Goal: Book appointment/travel/reservation

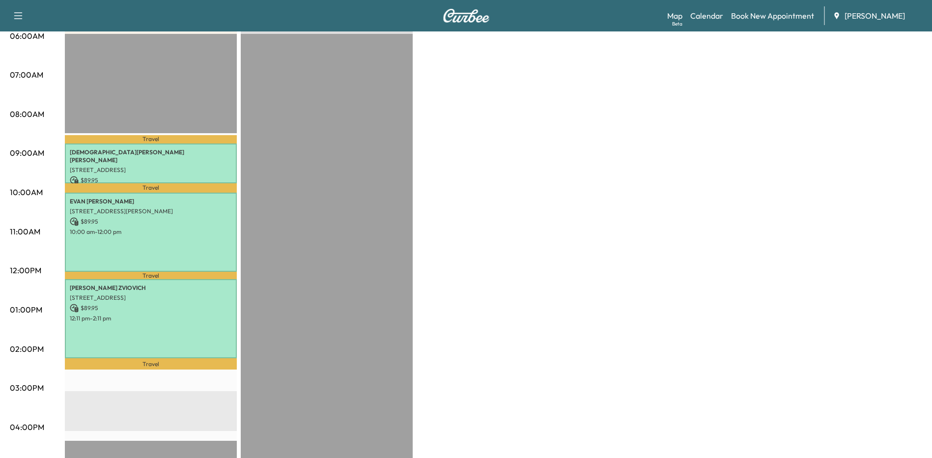
drag, startPoint x: 406, startPoint y: 259, endPoint x: 379, endPoint y: 261, distance: 27.1
click at [385, 262] on div "EST Start" at bounding box center [327, 351] width 172 height 635
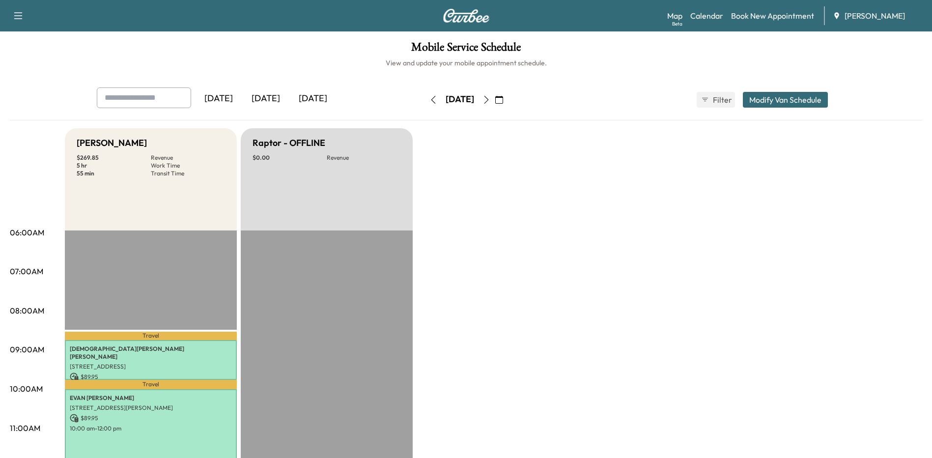
click at [503, 99] on icon "button" at bounding box center [499, 100] width 8 height 8
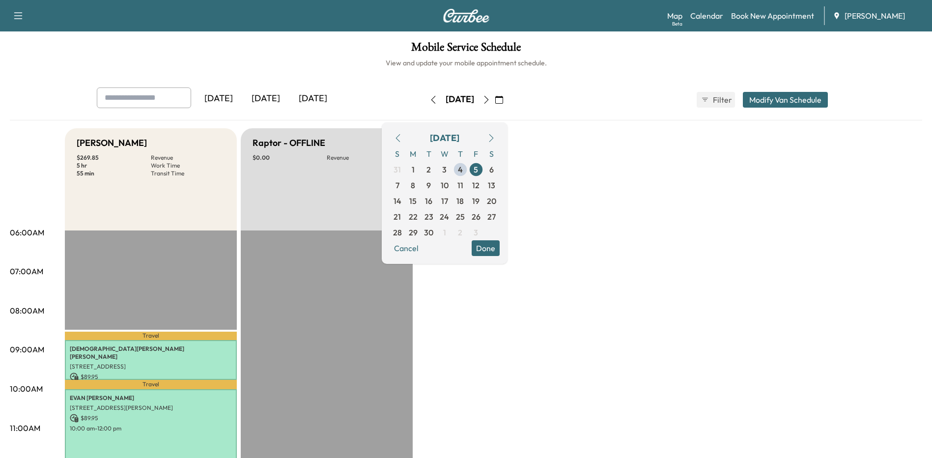
click at [415, 185] on span "8" at bounding box center [413, 185] width 4 height 12
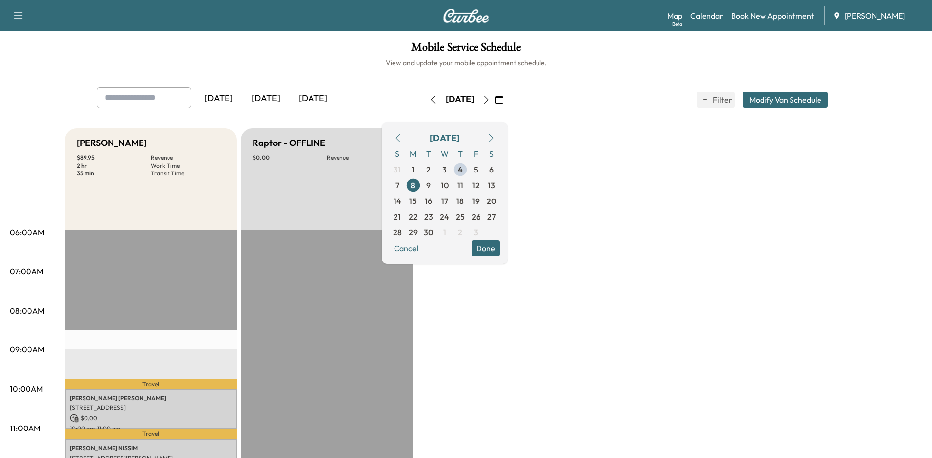
click at [500, 251] on button "Done" at bounding box center [486, 248] width 28 height 16
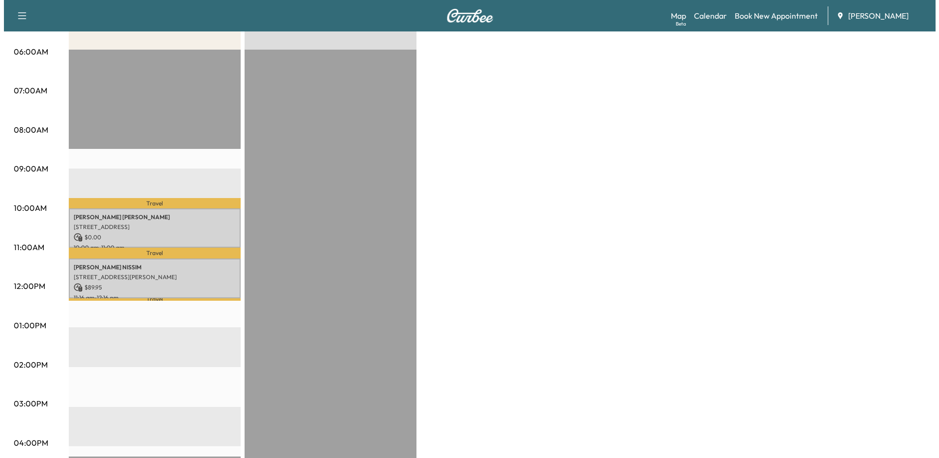
scroll to position [246, 0]
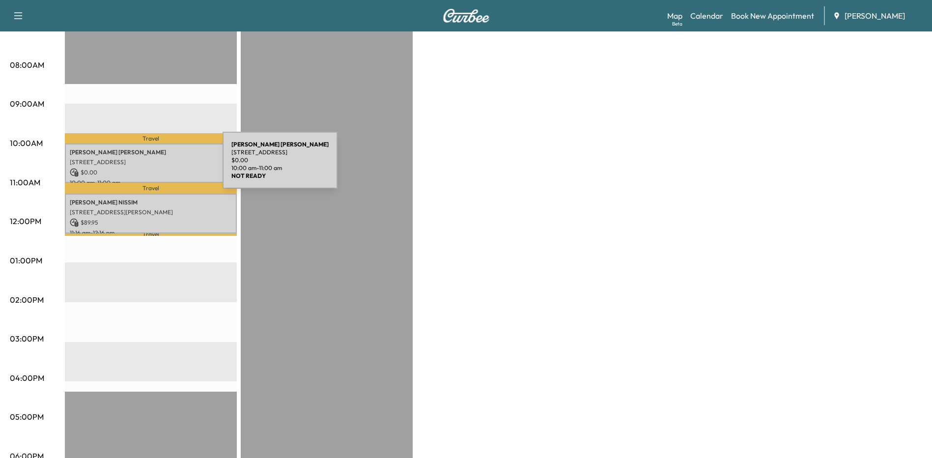
click at [148, 168] on p "$ 0.00" at bounding box center [151, 172] width 162 height 9
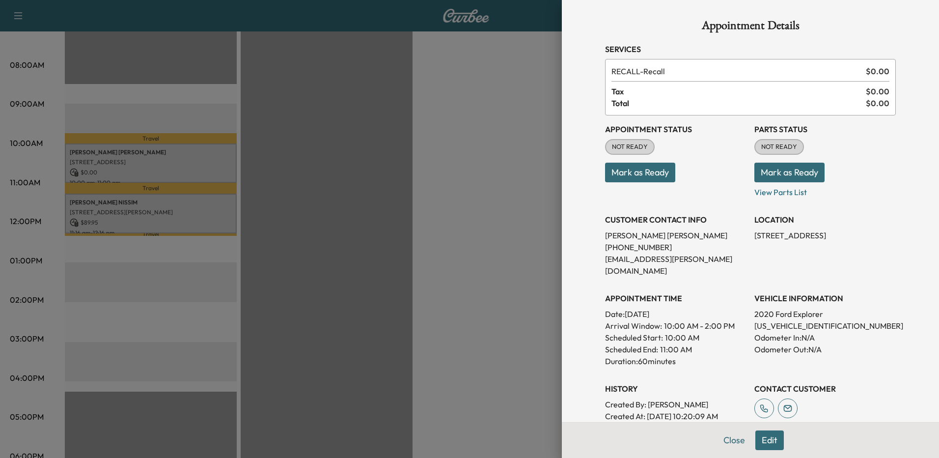
click at [476, 295] on div at bounding box center [469, 229] width 939 height 458
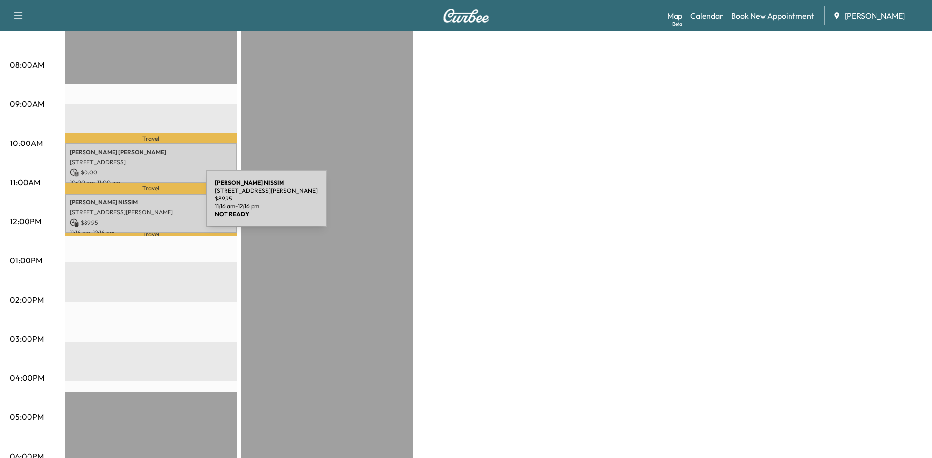
click at [138, 213] on p "[STREET_ADDRESS][PERSON_NAME]" at bounding box center [151, 212] width 162 height 8
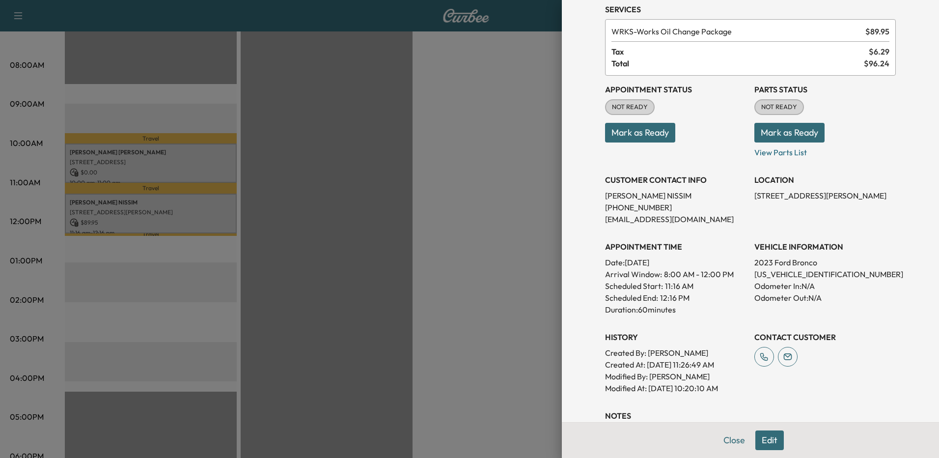
scroll to position [110, 0]
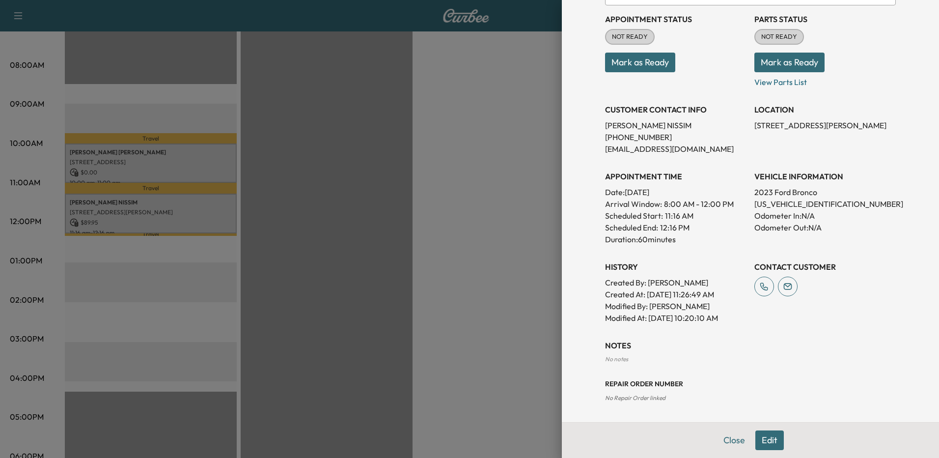
drag, startPoint x: 304, startPoint y: 282, endPoint x: 178, endPoint y: 258, distance: 128.1
click at [303, 282] on div at bounding box center [469, 229] width 939 height 458
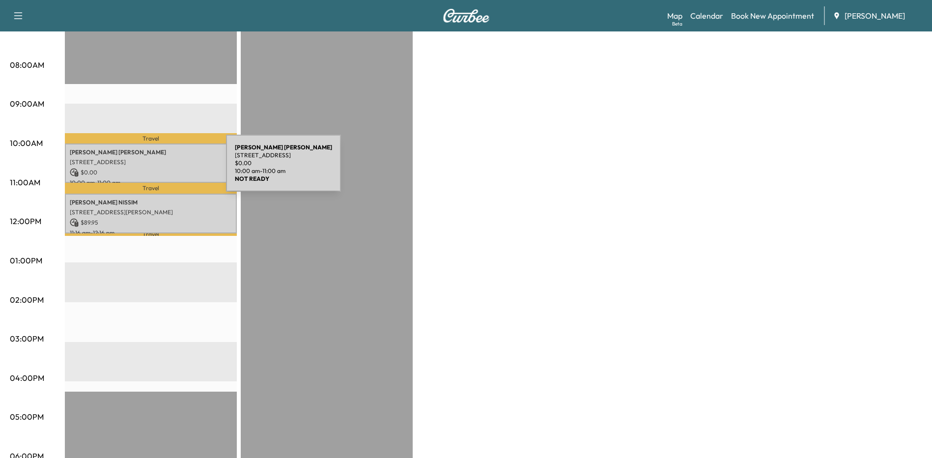
click at [152, 169] on p "$ 0.00" at bounding box center [151, 172] width 162 height 9
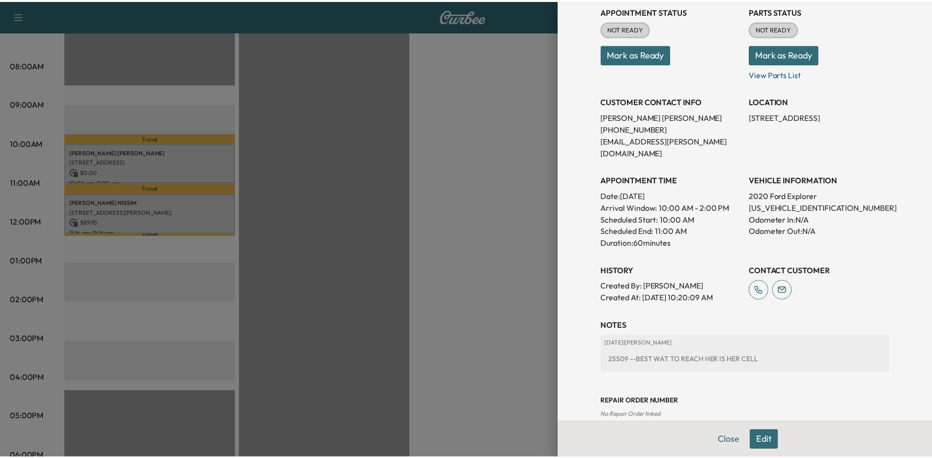
scroll to position [124, 0]
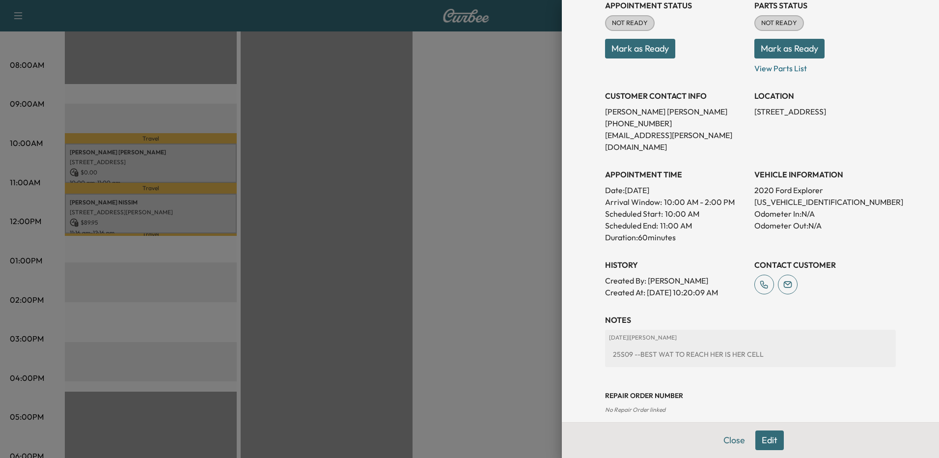
drag, startPoint x: 480, startPoint y: 329, endPoint x: 446, endPoint y: 265, distance: 72.8
click at [480, 327] on div at bounding box center [469, 229] width 939 height 458
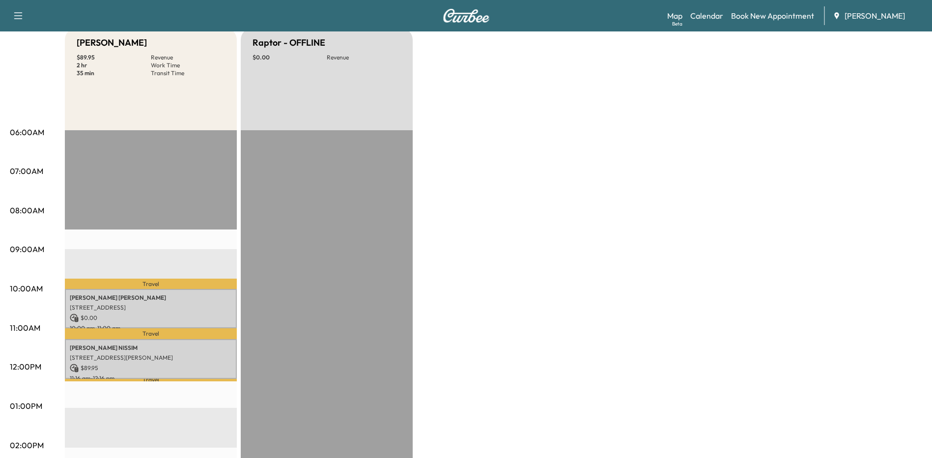
scroll to position [0, 0]
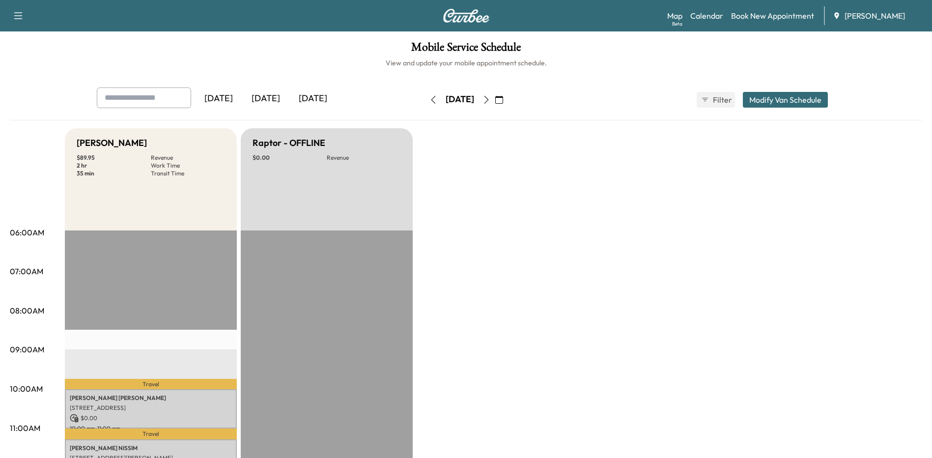
click at [495, 102] on button "button" at bounding box center [486, 100] width 17 height 16
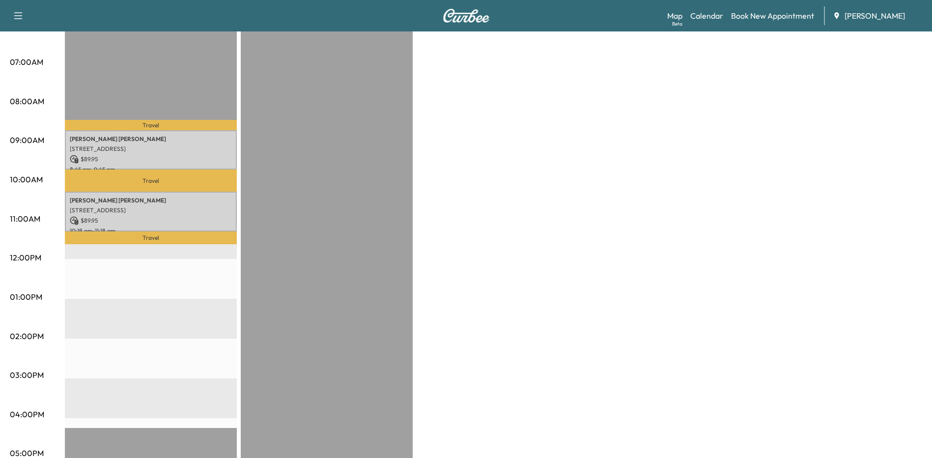
scroll to position [49, 0]
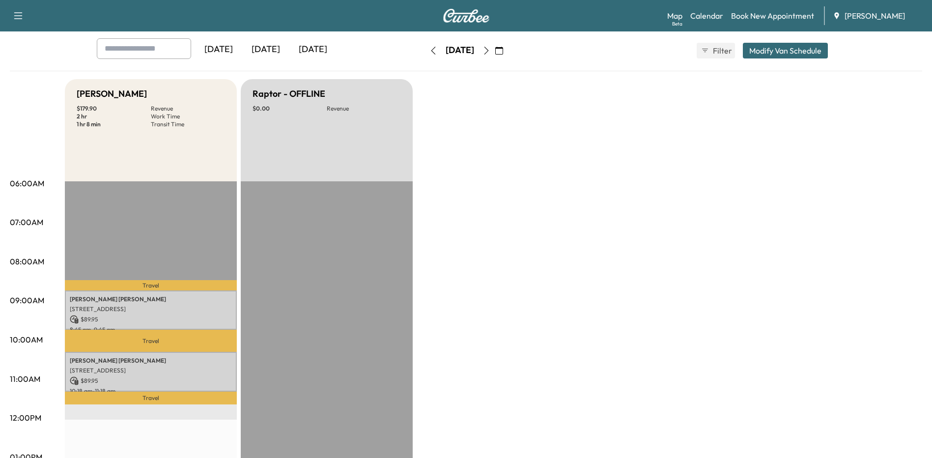
click at [429, 54] on icon "button" at bounding box center [433, 51] width 8 height 8
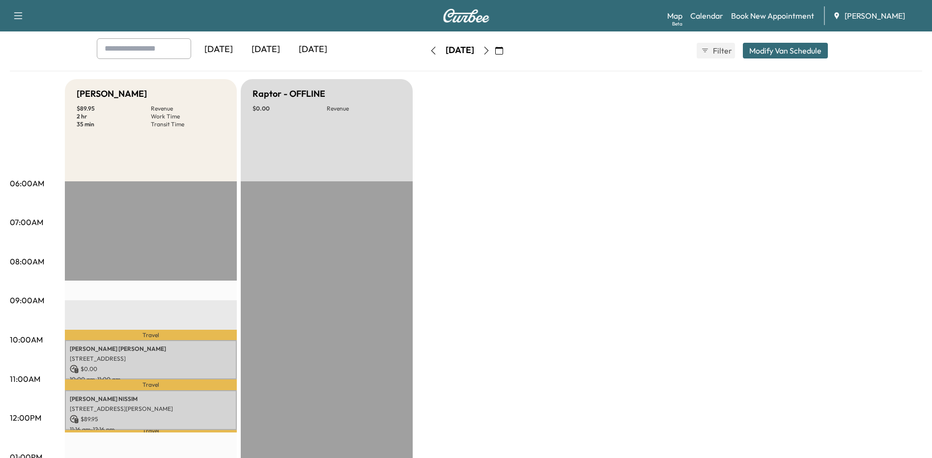
click at [503, 50] on icon "button" at bounding box center [499, 51] width 8 height 8
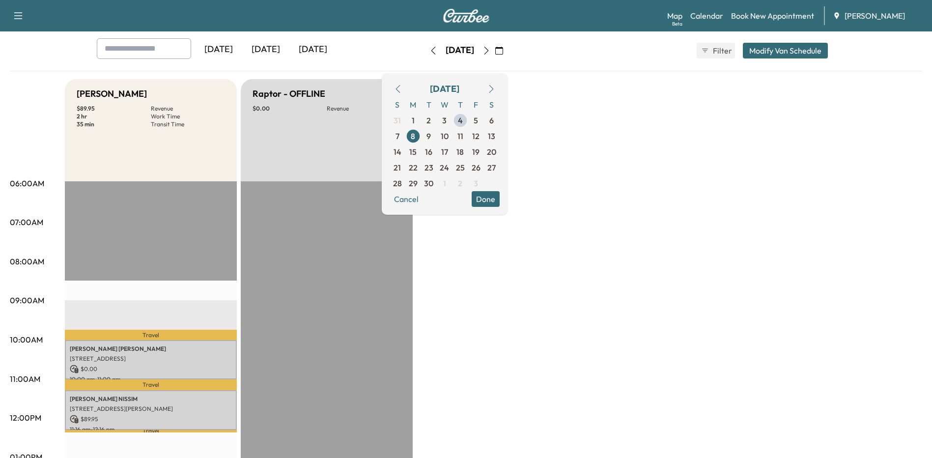
click at [478, 118] on span "5" at bounding box center [476, 120] width 4 height 12
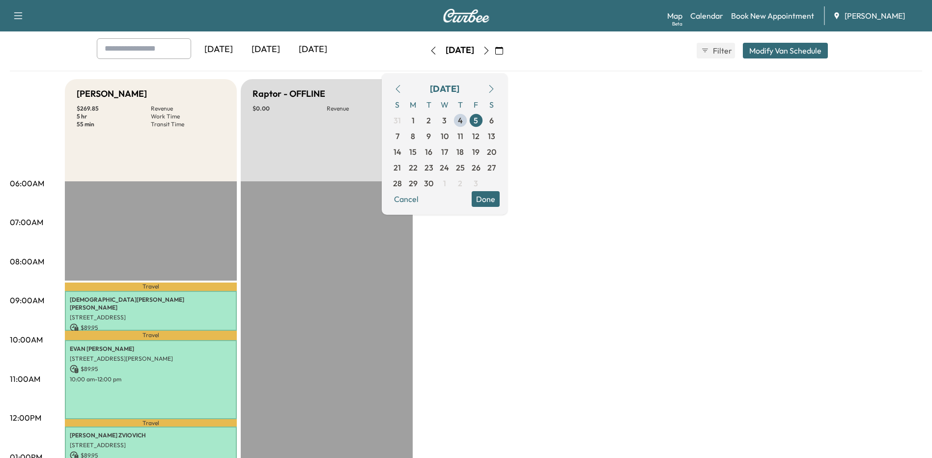
drag, startPoint x: 604, startPoint y: 419, endPoint x: 556, endPoint y: 357, distance: 78.4
click at [602, 418] on div "Bronco - [PERSON_NAME] $ 269.85 Revenue 5 hr Work Time 55 min Transit Time Trav…" at bounding box center [493, 447] width 857 height 737
click at [500, 191] on button "Done" at bounding box center [486, 199] width 28 height 16
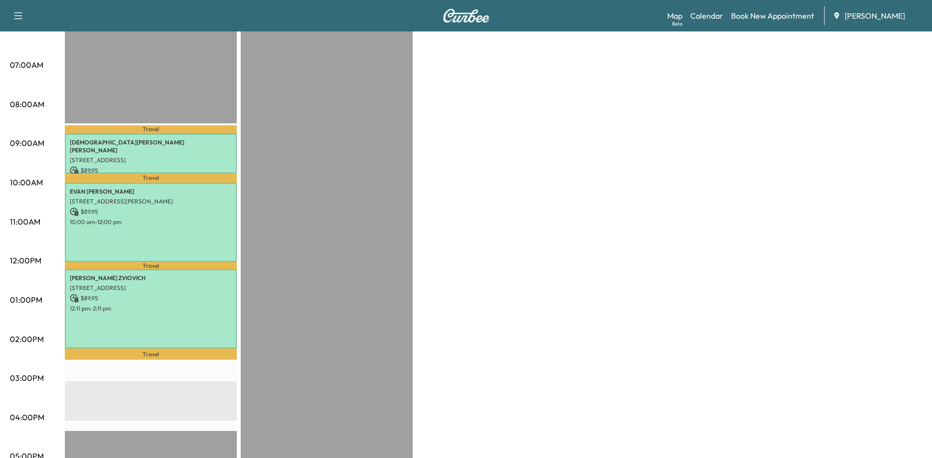
scroll to position [147, 0]
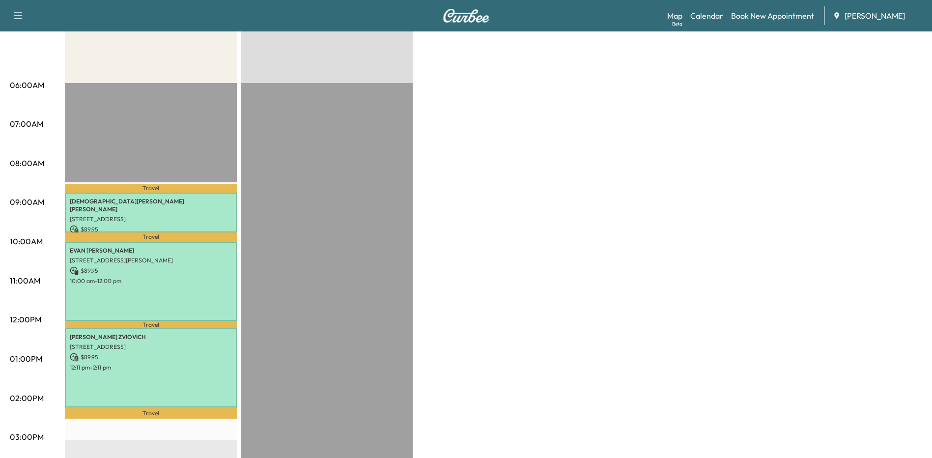
click at [549, 296] on div "Bronco - [PERSON_NAME] $ 269.85 Revenue 5 hr Work Time 55 min Transit Time Trav…" at bounding box center [493, 349] width 857 height 737
click at [580, 239] on div "Bronco - [PERSON_NAME] $ 269.85 Revenue 5 hr Work Time 55 min Transit Time Trav…" at bounding box center [493, 349] width 857 height 737
click at [728, 256] on div "Bronco - [PERSON_NAME] $ 269.85 Revenue 5 hr Work Time 55 min Transit Time Trav…" at bounding box center [493, 349] width 857 height 737
click at [511, 122] on div "Bronco - [PERSON_NAME] $ 269.85 Revenue 5 hr Work Time 55 min Transit Time Trav…" at bounding box center [493, 349] width 857 height 737
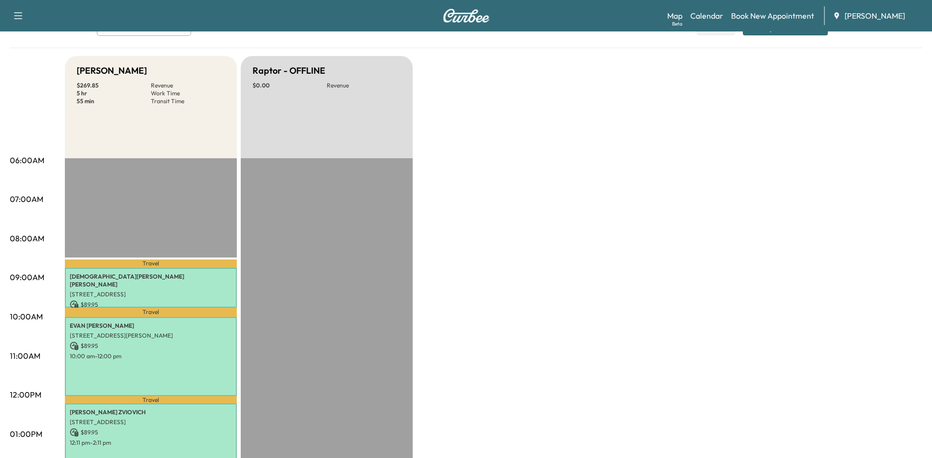
scroll to position [0, 0]
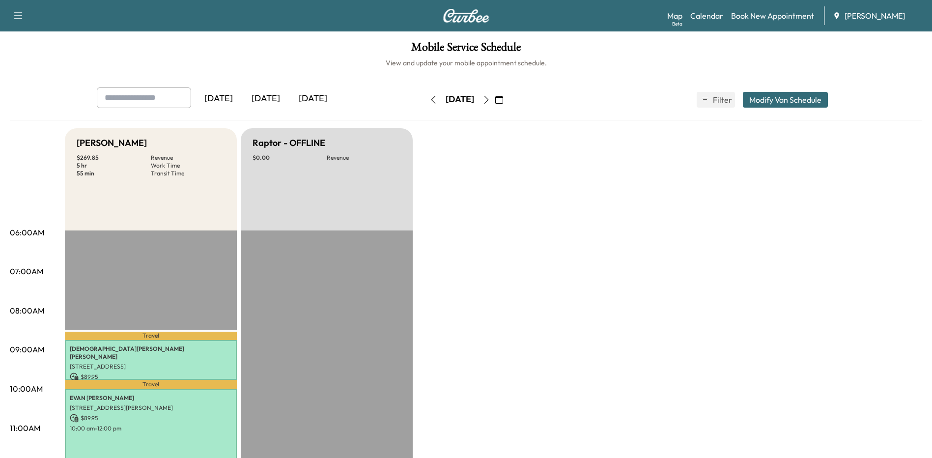
click at [508, 99] on button "button" at bounding box center [499, 100] width 17 height 16
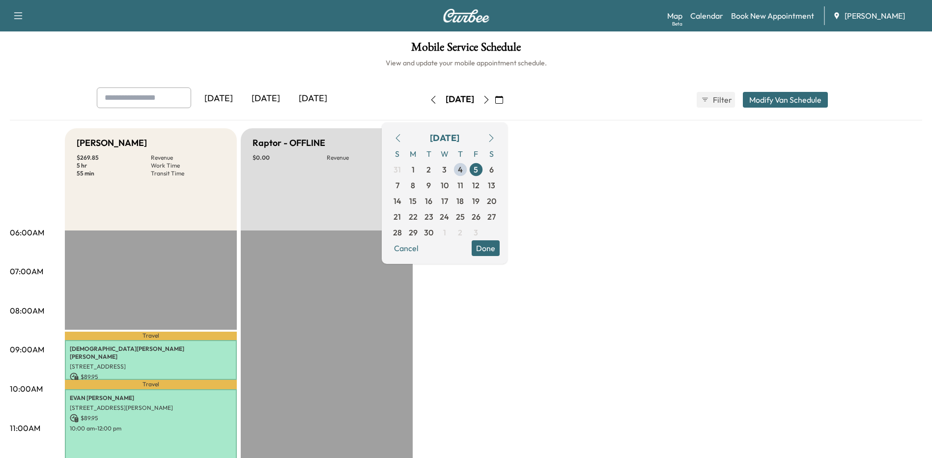
click at [415, 186] on span "8" at bounding box center [413, 185] width 4 height 12
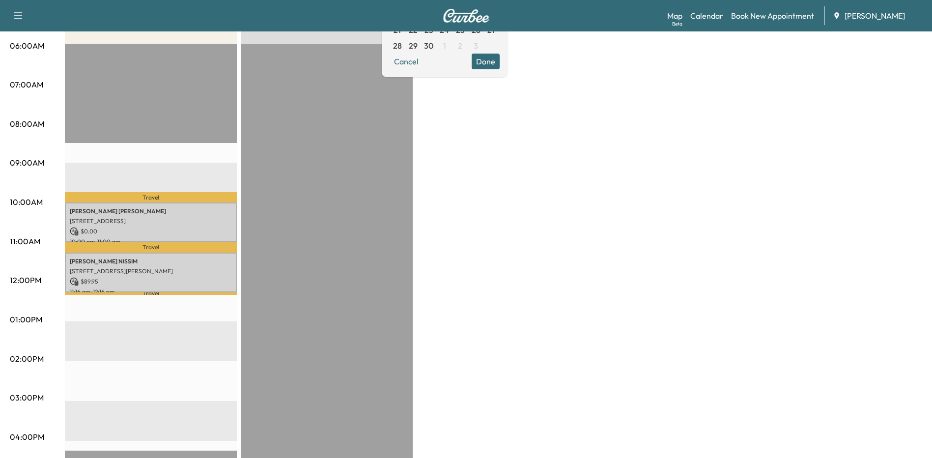
scroll to position [246, 0]
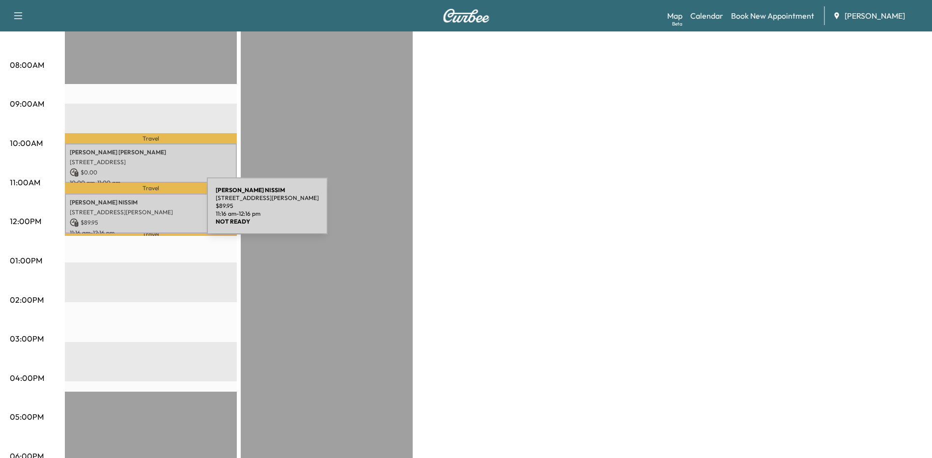
click at [136, 205] on div "[PERSON_NAME] [STREET_ADDRESS][PERSON_NAME] $ 89.95 11:16 am - 12:16 pm" at bounding box center [151, 214] width 172 height 40
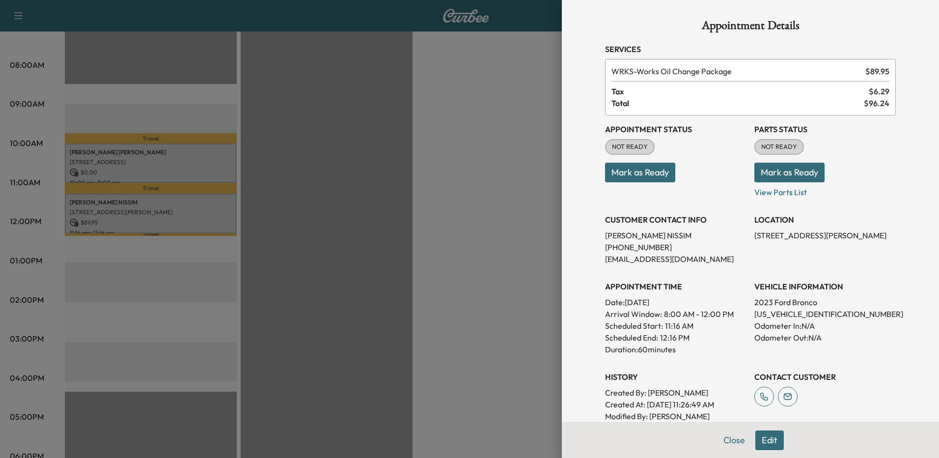
click at [810, 314] on p "[US_VEHICLE_IDENTIFICATION_NUMBER]" at bounding box center [825, 314] width 141 height 12
copy p "[US_VEHICLE_IDENTIFICATION_NUMBER]"
click at [770, 437] on button "Edit" at bounding box center [770, 440] width 28 height 20
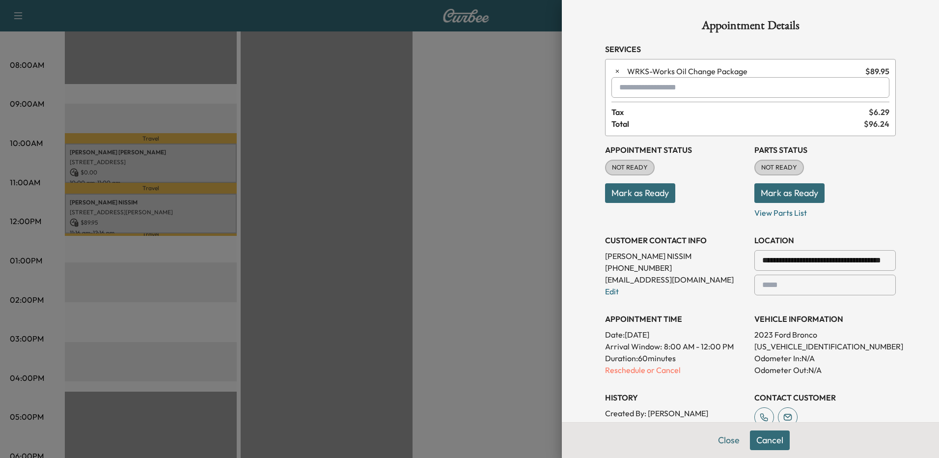
click at [622, 371] on p "Reschedule or Cancel" at bounding box center [675, 370] width 141 height 12
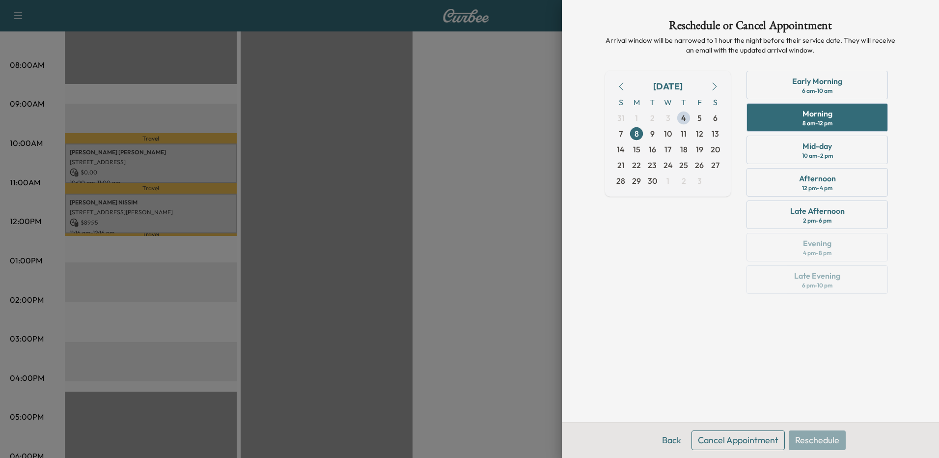
click at [648, 131] on span "9" at bounding box center [653, 134] width 16 height 16
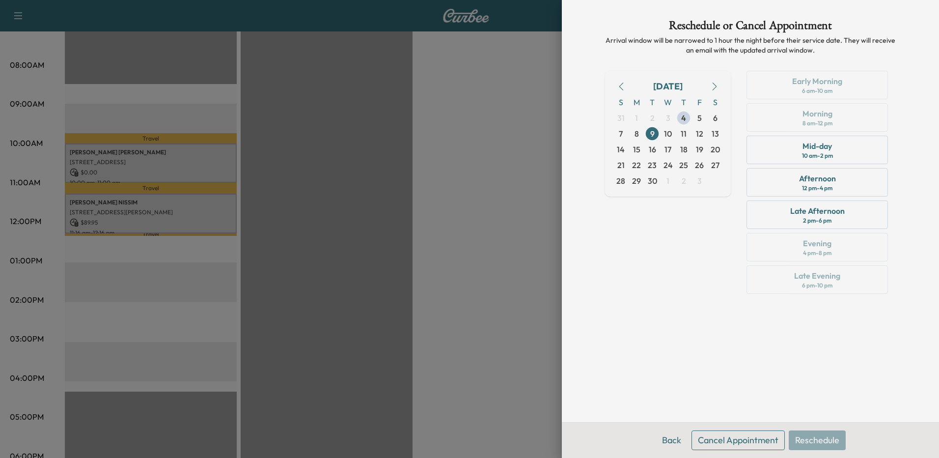
click at [838, 143] on div "Mid-day 10 am - 2 pm" at bounding box center [817, 150] width 141 height 28
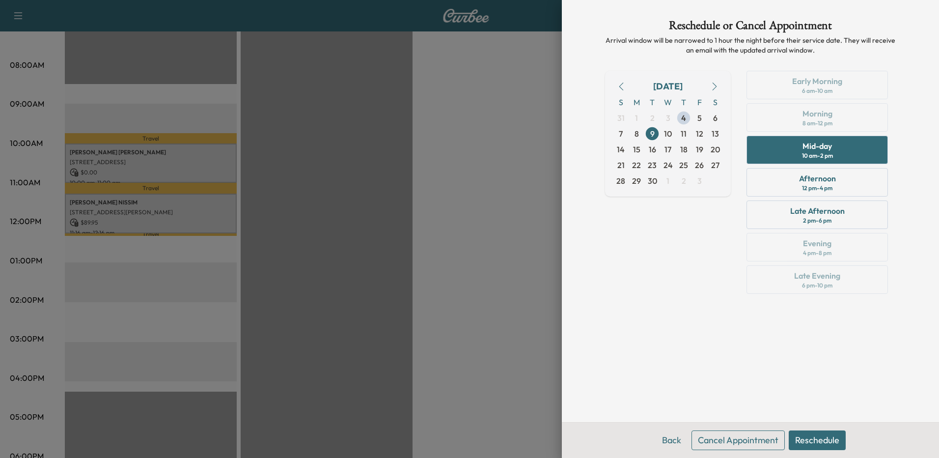
click at [829, 440] on button "Reschedule" at bounding box center [817, 440] width 57 height 20
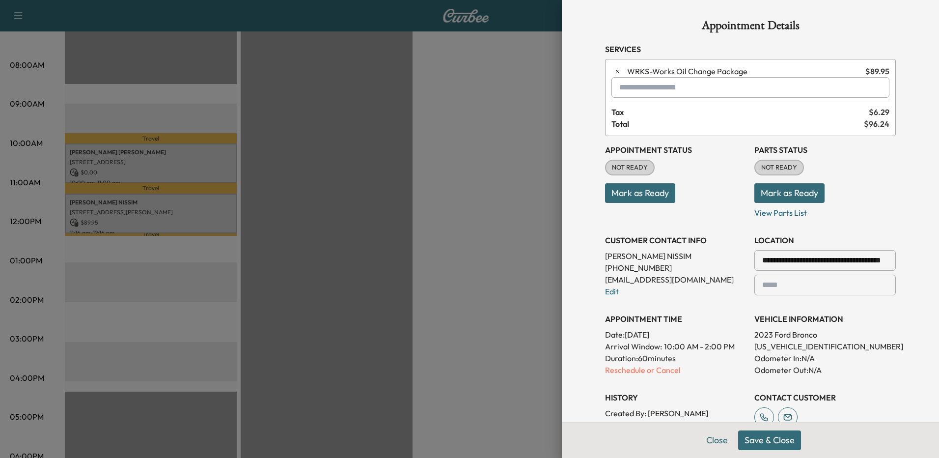
click at [780, 435] on button "Save & Close" at bounding box center [769, 440] width 63 height 20
